Goal: Check status: Check status

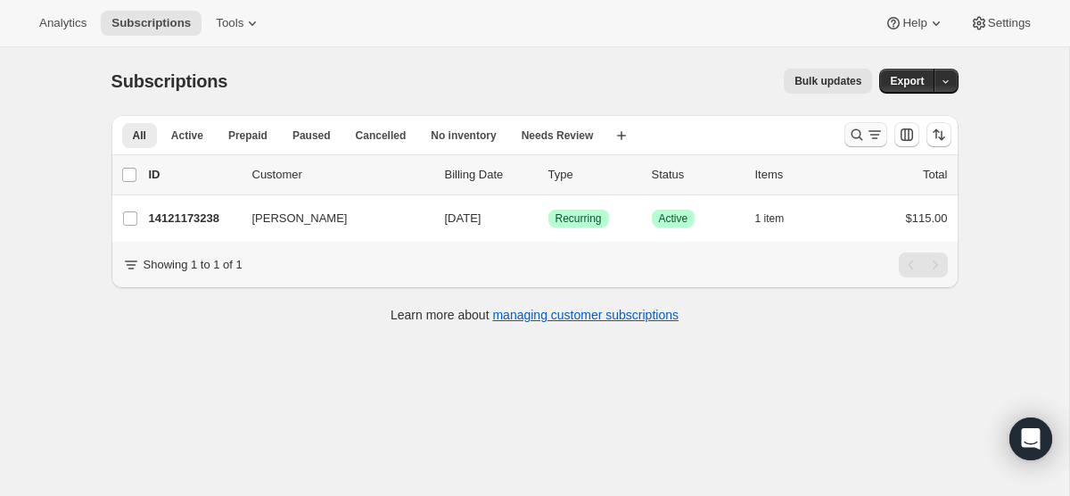
click at [870, 135] on icon "Search and filter results" at bounding box center [875, 135] width 18 height 18
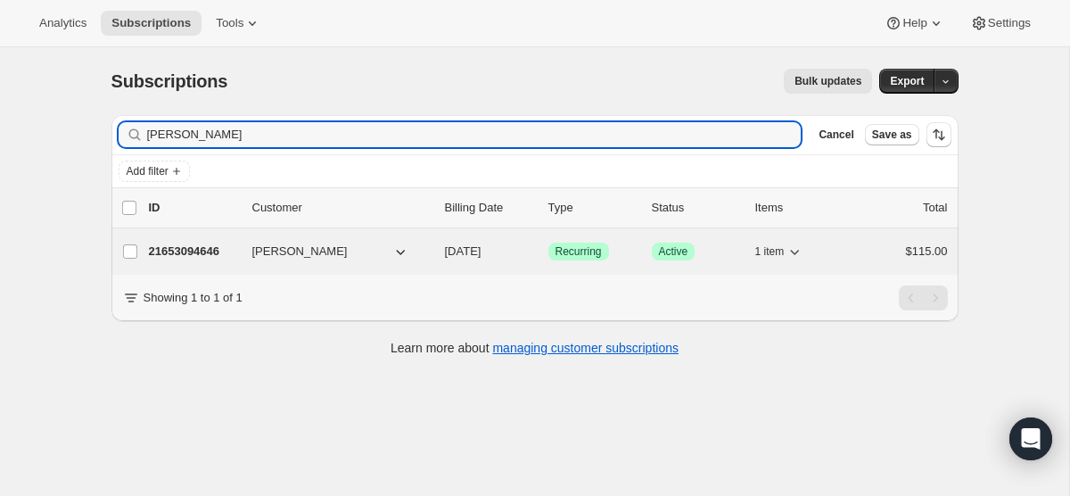
type input "[PERSON_NAME]"
click at [478, 254] on span "[DATE]" at bounding box center [463, 250] width 37 height 13
